Goal: Entertainment & Leisure: Consume media (video, audio)

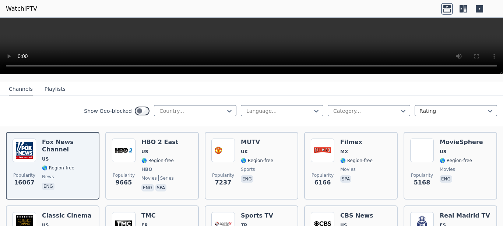
scroll to position [75, 0]
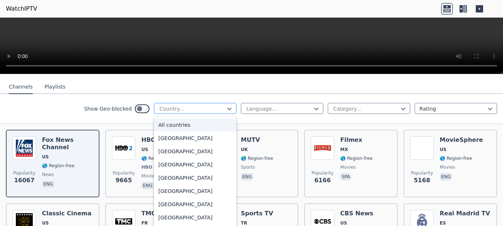
click at [197, 105] on div at bounding box center [192, 108] width 67 height 7
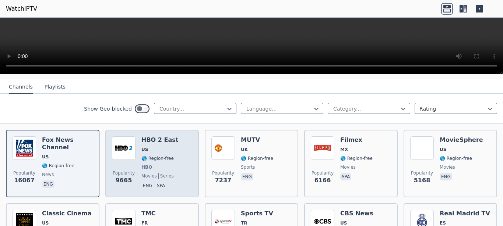
click at [145, 156] on span "🌎 Region-free" at bounding box center [157, 159] width 32 height 6
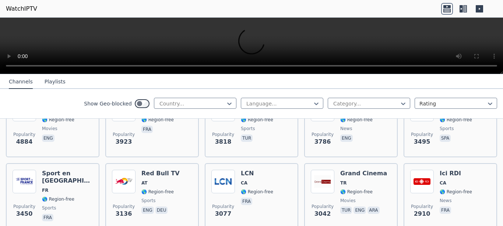
scroll to position [188, 0]
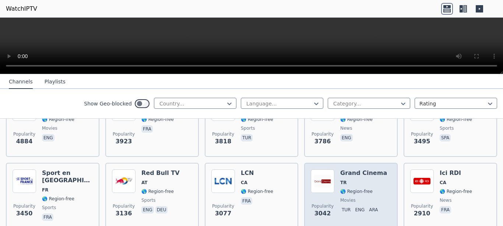
click at [357, 180] on div "Grand Cinema TR 🌎 Region-free movies tur eng ara" at bounding box center [363, 196] width 47 height 53
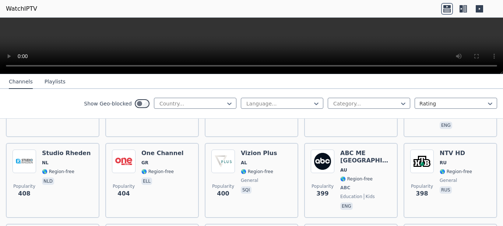
scroll to position [3744, 0]
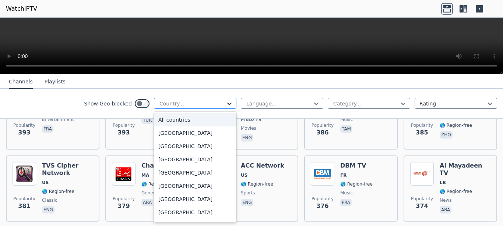
click at [226, 104] on icon at bounding box center [229, 103] width 7 height 7
type input "***"
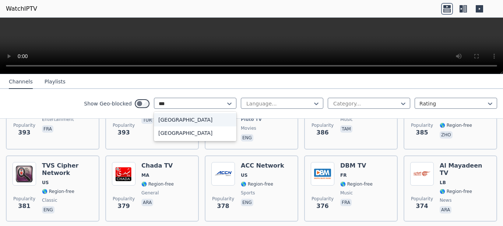
click at [209, 119] on div "[GEOGRAPHIC_DATA]" at bounding box center [195, 119] width 82 height 13
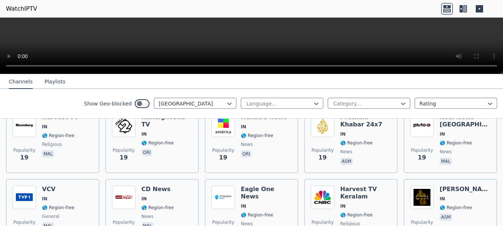
scroll to position [1950, 0]
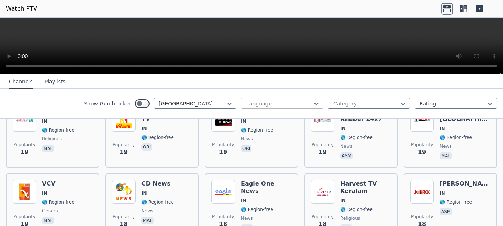
click at [279, 103] on div at bounding box center [279, 103] width 67 height 7
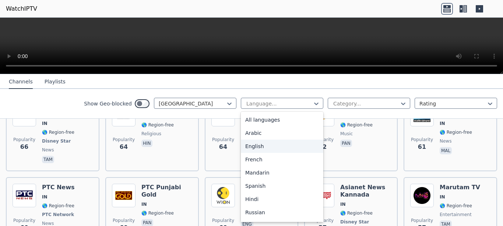
scroll to position [0, 0]
